Goal: Task Accomplishment & Management: Use online tool/utility

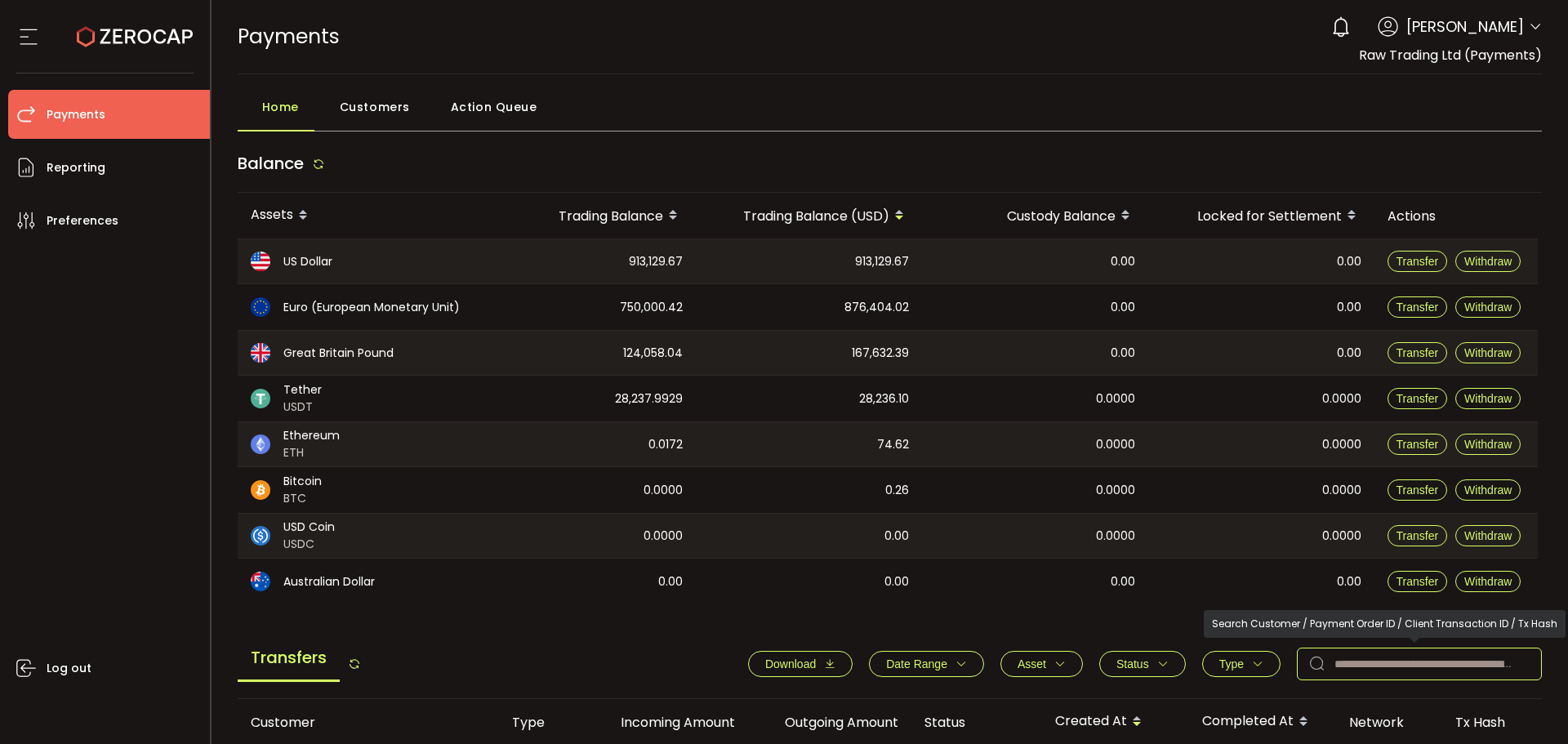
click at [1355, 666] on input "text" at bounding box center [1419, 664] width 245 height 33
paste input "*******"
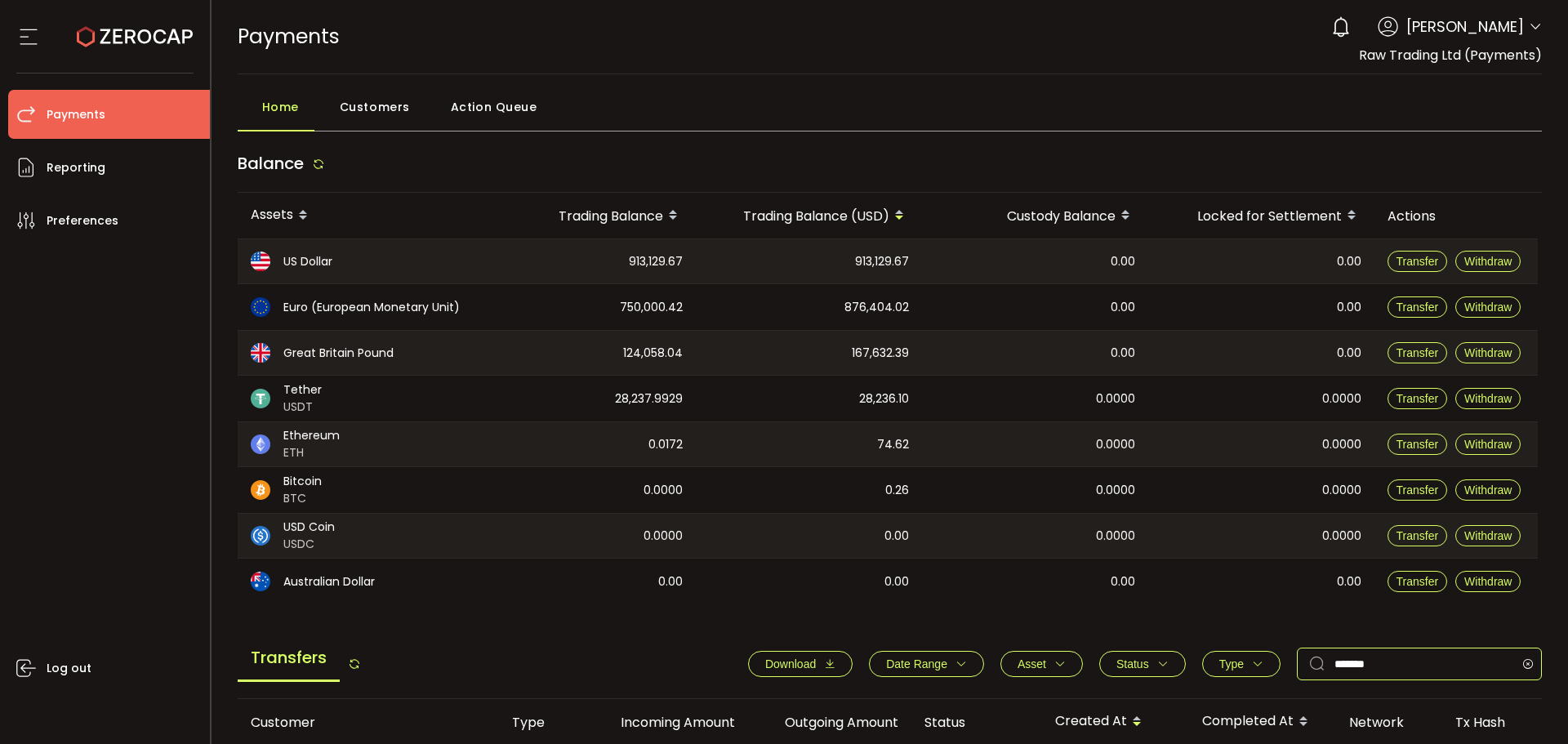
type input "*******"
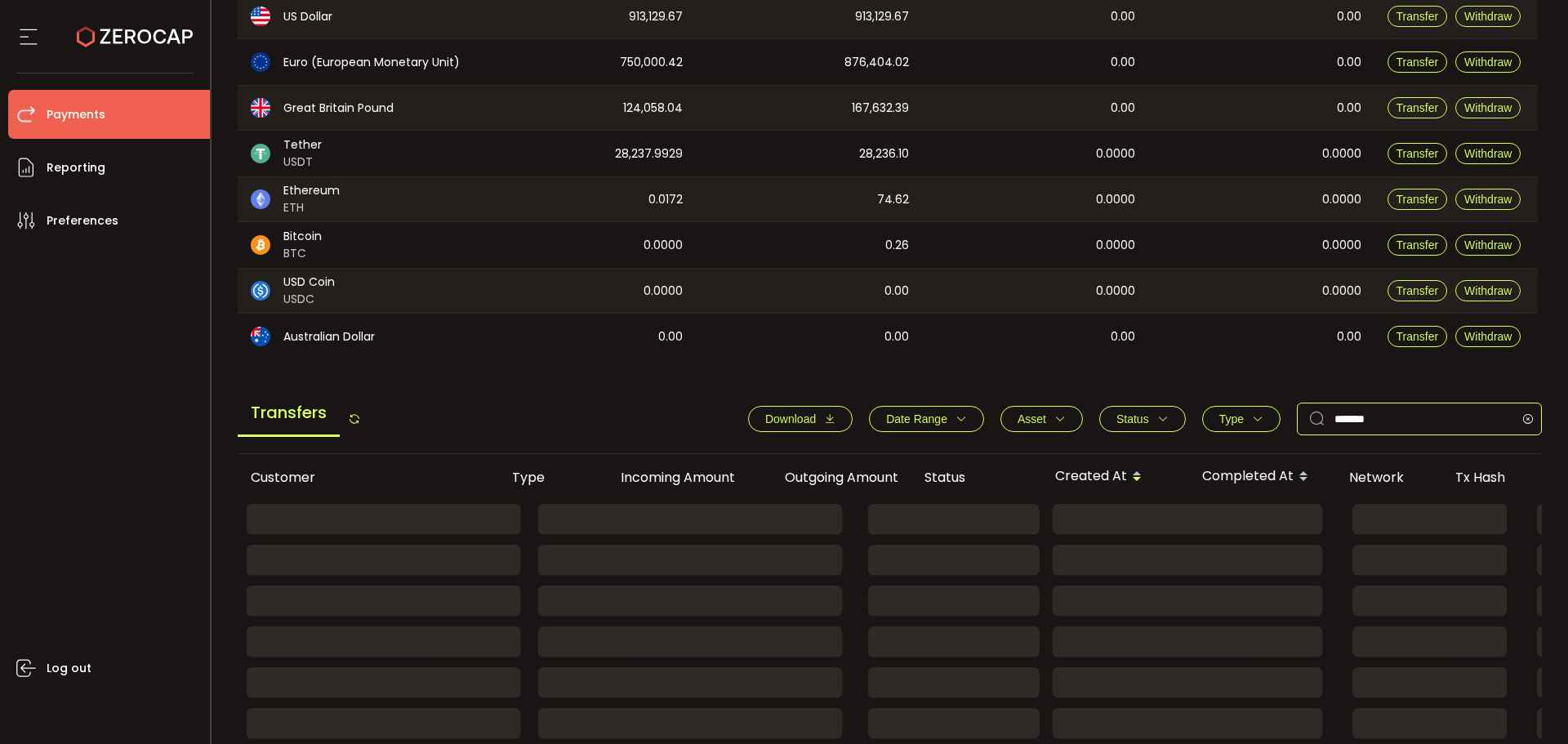
scroll to position [251, 0]
